Goal: Information Seeking & Learning: Learn about a topic

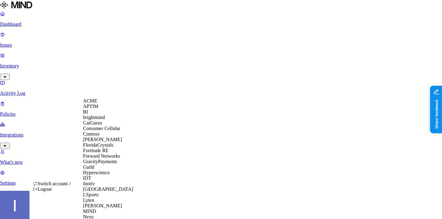
scroll to position [233, 0]
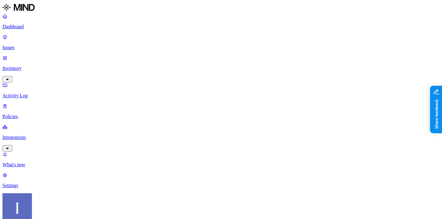
click at [57, 103] on link "Policies" at bounding box center [220, 111] width 437 height 16
click at [51, 45] on p "Issues" at bounding box center [220, 48] width 437 height 6
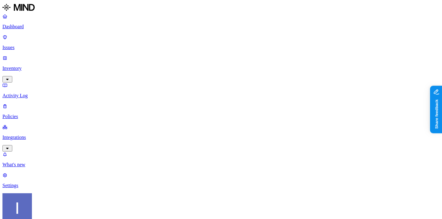
scroll to position [0, 78]
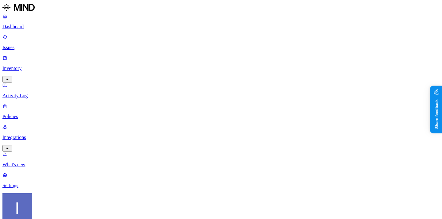
scroll to position [54, 0]
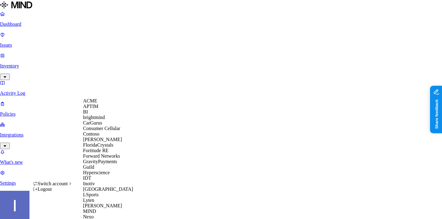
scroll to position [0, 0]
click at [111, 104] on div "ACME" at bounding box center [113, 101] width 60 height 6
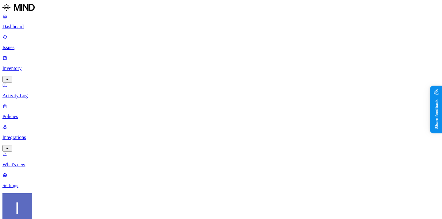
scroll to position [2, 0]
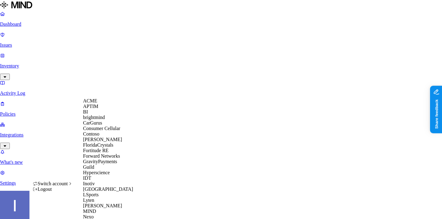
scroll to position [262, 0]
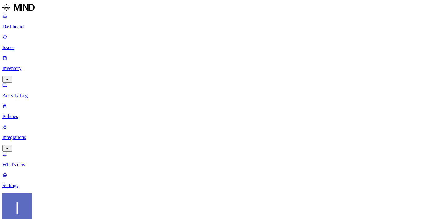
click at [54, 26] on p "Dashboard" at bounding box center [220, 27] width 437 height 6
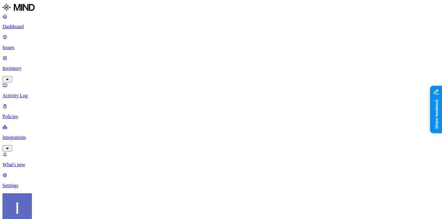
scroll to position [0, 171]
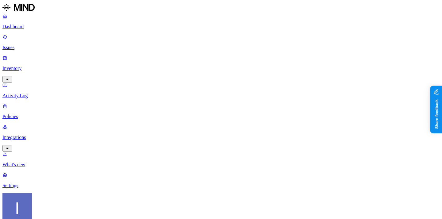
click at [32, 27] on p "Dashboard" at bounding box center [220, 27] width 437 height 6
